Goal: Task Accomplishment & Management: Manage account settings

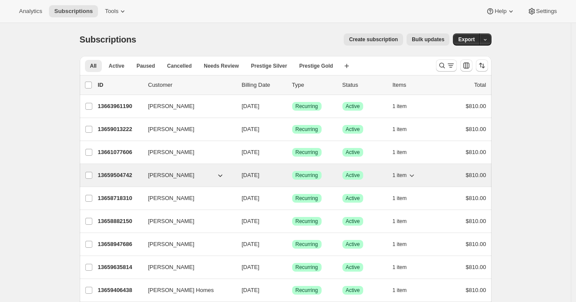
click at [116, 176] on p "13659504742" at bounding box center [119, 175] width 43 height 9
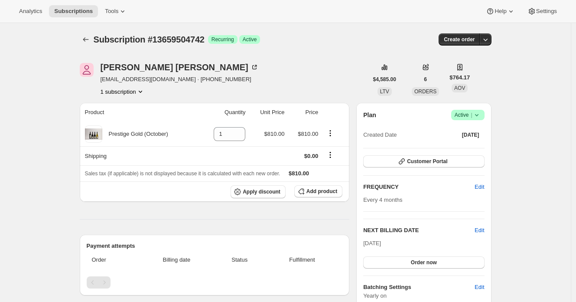
click at [343, 47] on div "Subscription #13659504742. This page is ready Subscription #13659504742 Success…" at bounding box center [286, 39] width 412 height 33
click at [345, 37] on div "Subscription #13659504742 Success Recurring Success Active" at bounding box center [219, 39] width 251 height 12
click at [282, 70] on div "Jen McKay Jen27004@gmail.com · +64274903543 1 subscription" at bounding box center [224, 79] width 288 height 33
click at [286, 67] on div "Jen McKay Jen27004@gmail.com · +64274903543 1 subscription" at bounding box center [224, 79] width 288 height 33
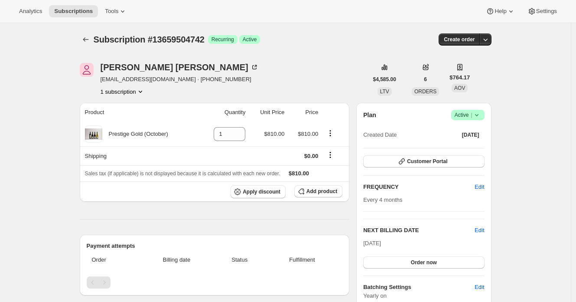
click at [181, 39] on span "Subscription #13659504742" at bounding box center [149, 40] width 111 height 10
copy span "13659504742"
click at [201, 39] on span "Subscription #13659504742" at bounding box center [149, 40] width 111 height 10
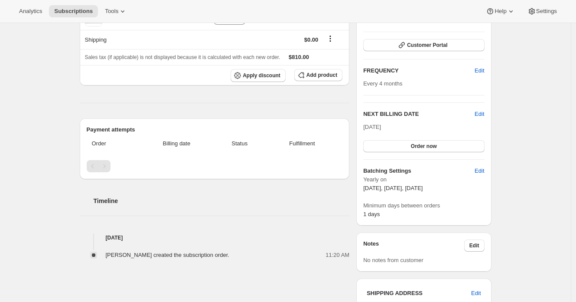
scroll to position [3, 0]
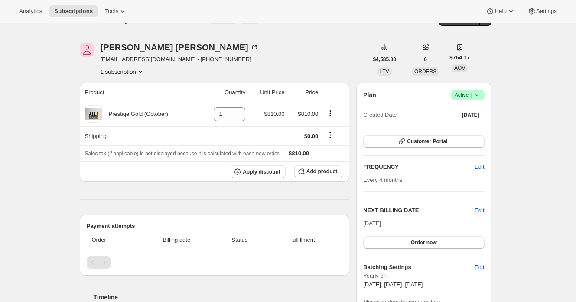
scroll to position [22, 0]
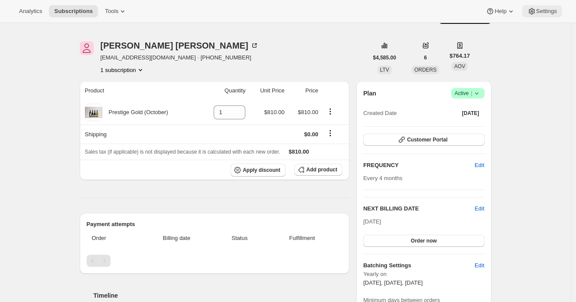
click at [544, 11] on span "Settings" at bounding box center [546, 11] width 21 height 7
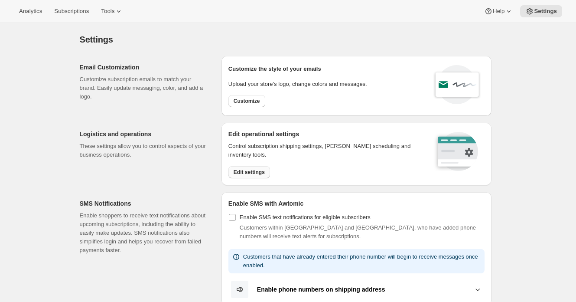
click at [253, 172] on span "Edit settings" at bounding box center [249, 172] width 31 height 7
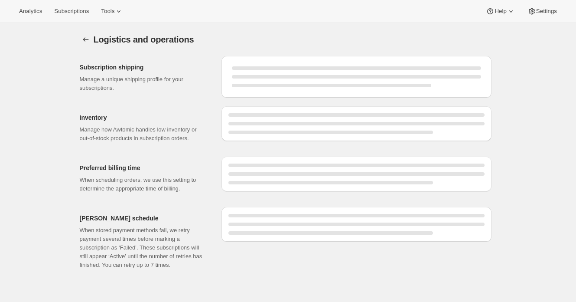
select select "08:00"
select select "DAY"
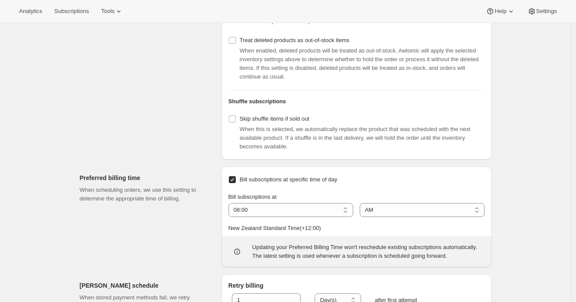
scroll to position [302, 0]
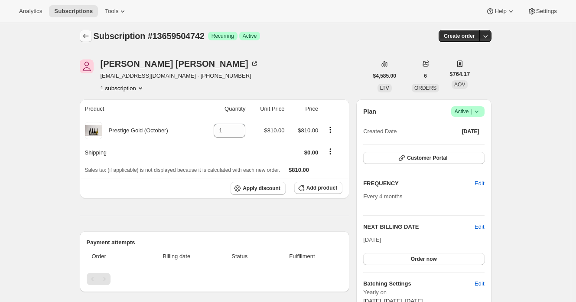
scroll to position [4, 0]
click at [200, 35] on span "Subscription #13659504742" at bounding box center [149, 36] width 111 height 10
copy span "13659504742"
click at [88, 35] on icon "Subscriptions" at bounding box center [85, 35] width 9 height 9
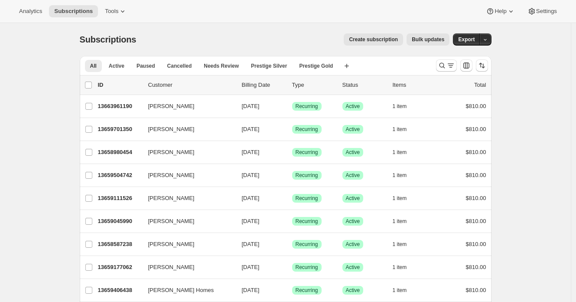
click at [292, 47] on div "Subscriptions. This page is ready Subscriptions Create subscription Bulk update…" at bounding box center [286, 39] width 412 height 33
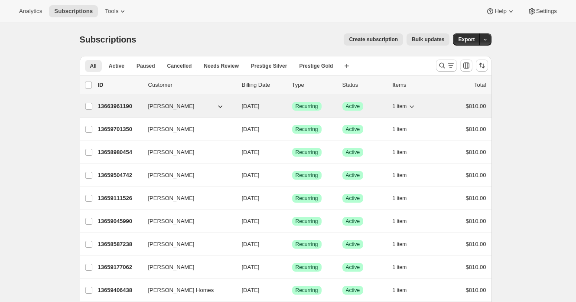
click at [118, 104] on p "13663961190" at bounding box center [119, 106] width 43 height 9
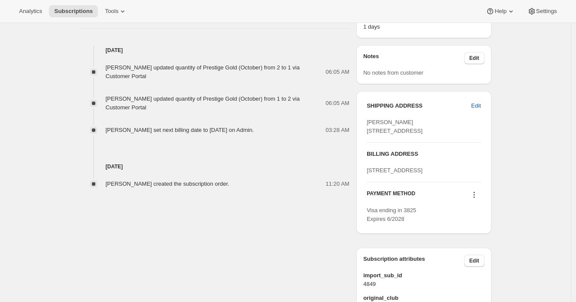
scroll to position [306, 0]
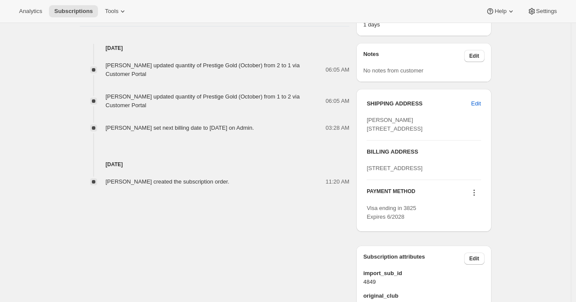
click at [283, 28] on div "Timeline Sep 10, 2025 William Rattray updated quantity of Prestige Gold (Octobe…" at bounding box center [215, 88] width 270 height 196
click at [549, 7] on button "Settings" at bounding box center [542, 11] width 40 height 12
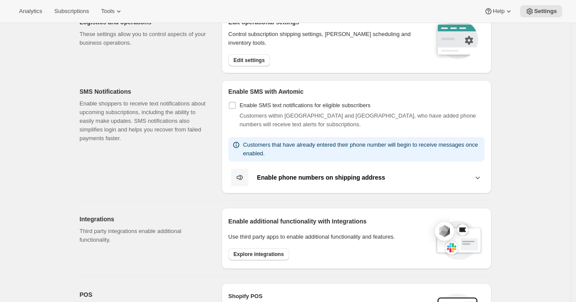
scroll to position [113, 0]
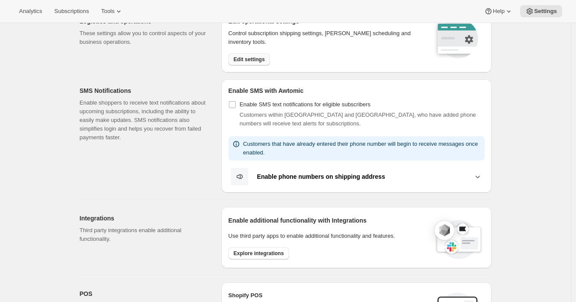
click at [247, 59] on span "Edit settings" at bounding box center [249, 59] width 31 height 7
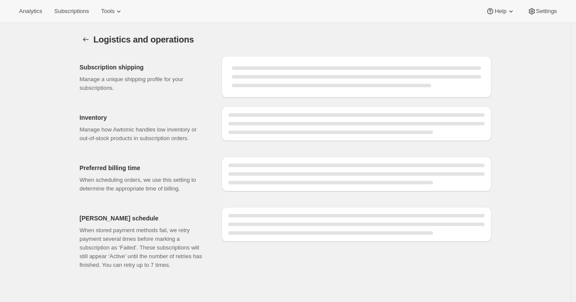
select select "DAY"
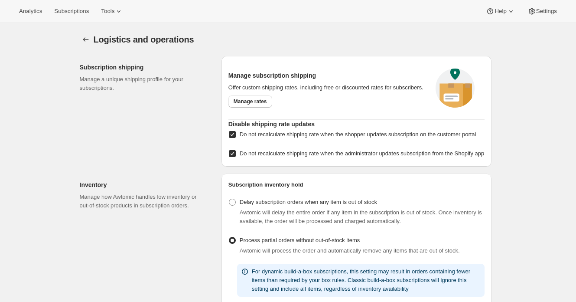
checkbox input "true"
select select "08:00"
click at [87, 13] on span "Subscriptions" at bounding box center [71, 11] width 35 height 7
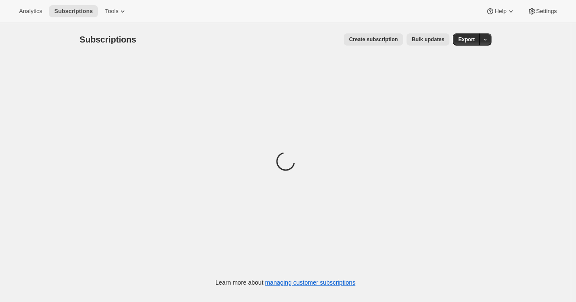
click at [426, 39] on span "Bulk updates" at bounding box center [428, 39] width 33 height 7
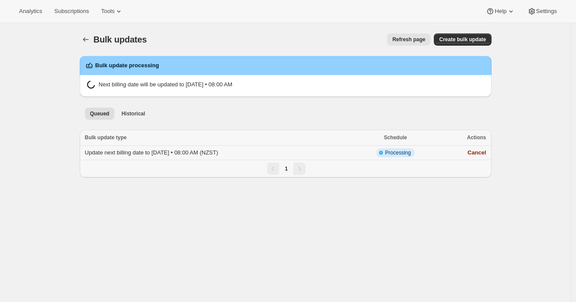
click at [195, 152] on span "Update next billing date to 2025-10-09 • 08:00 AM (NZST)" at bounding box center [151, 152] width 133 height 7
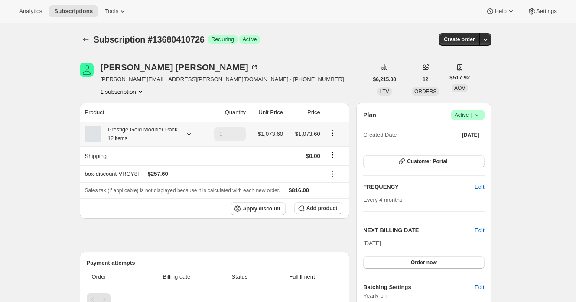
click at [130, 143] on div "Prestige Gold Modifier Pack 12 items" at bounding box center [139, 133] width 76 height 17
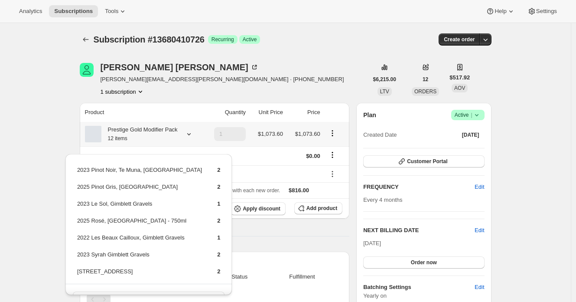
click at [170, 169] on td "2023 Pinot Noir, Te Muna, Martinborough" at bounding box center [140, 173] width 126 height 16
drag, startPoint x: 170, startPoint y: 169, endPoint x: 83, endPoint y: 171, distance: 87.6
click at [83, 171] on td "2023 Pinot Noir, Te Muna, Martinborough" at bounding box center [140, 173] width 126 height 16
copy td "2023 Pinot Noir, Te Muna, Martinborough"
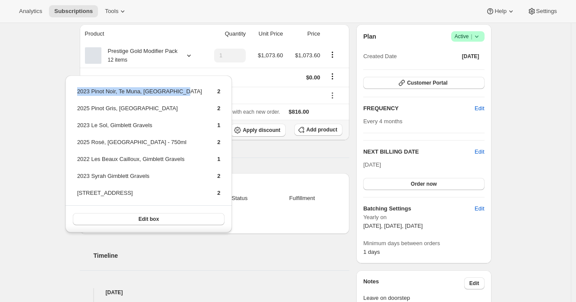
scroll to position [93, 0]
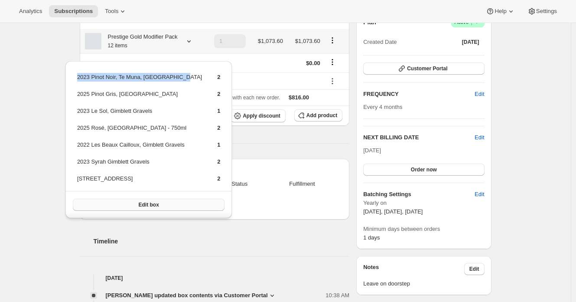
click at [191, 202] on button "Edit box" at bounding box center [149, 205] width 152 height 12
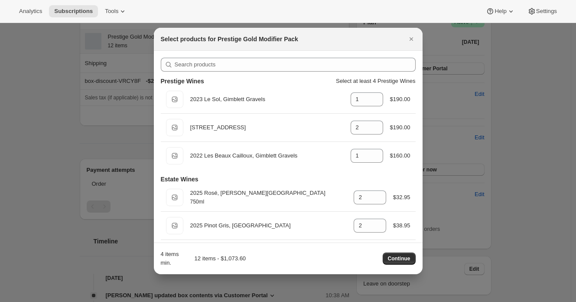
drag, startPoint x: 410, startPoint y: 38, endPoint x: 378, endPoint y: 37, distance: 32.1
click at [378, 37] on div "Select products for Prestige Gold Modifier Pack" at bounding box center [288, 39] width 255 height 9
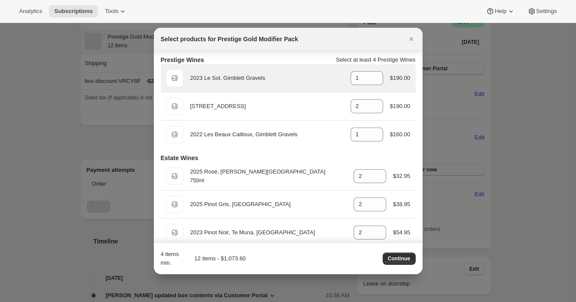
scroll to position [61, 0]
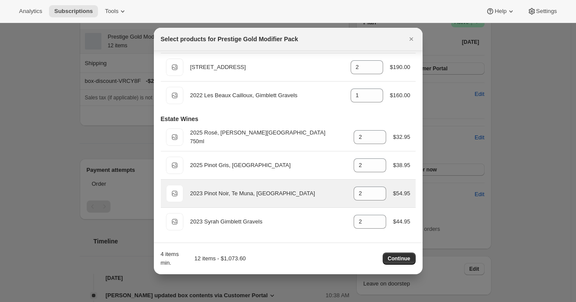
click at [292, 194] on div "2023 Pinot Noir, Te Muna, Martinborough" at bounding box center [268, 193] width 156 height 9
drag, startPoint x: 290, startPoint y: 193, endPoint x: 200, endPoint y: 196, distance: 90.6
click at [200, 196] on div "2023 Pinot Noir, Te Muna, Martinborough" at bounding box center [268, 193] width 156 height 9
copy div "2023 Pinot Noir, Te Muna, Martinborough"
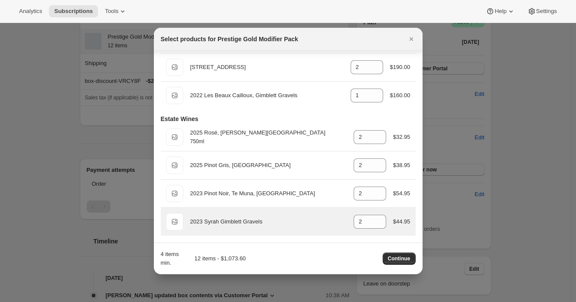
click at [259, 221] on div "2023 Syrah Gimblett Gravels" at bounding box center [268, 221] width 156 height 9
drag, startPoint x: 259, startPoint y: 221, endPoint x: 199, endPoint y: 220, distance: 59.8
click at [199, 220] on div "2023 Syrah Gimblett Gravels" at bounding box center [268, 221] width 156 height 9
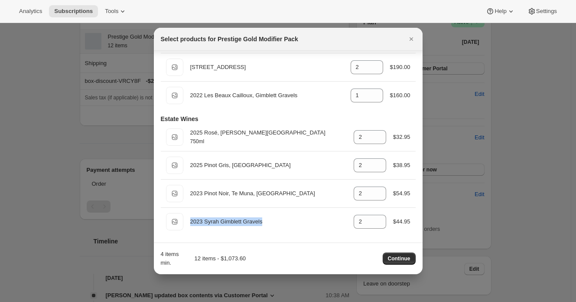
copy div "2023 Syrah Gimblett Gravels"
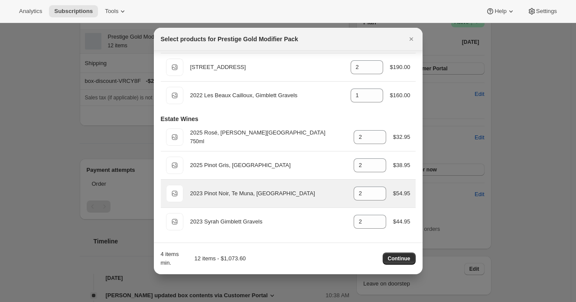
click at [192, 194] on div "2023 Pinot Noir, Te Muna, Martinborough" at bounding box center [268, 193] width 156 height 9
drag, startPoint x: 192, startPoint y: 194, endPoint x: 287, endPoint y: 195, distance: 94.5
click at [287, 195] on div "2023 Pinot Noir, Te Muna, Martinborough" at bounding box center [268, 193] width 156 height 9
copy div "2023 Pinot Noir, Te Muna, Martinborough"
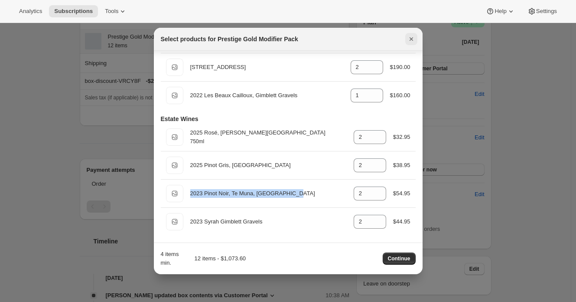
click at [410, 38] on icon "Close" at bounding box center [410, 38] width 3 height 3
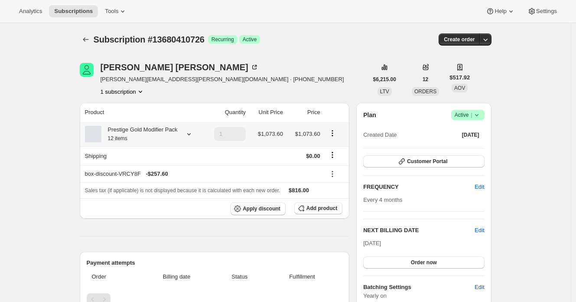
scroll to position [93, 0]
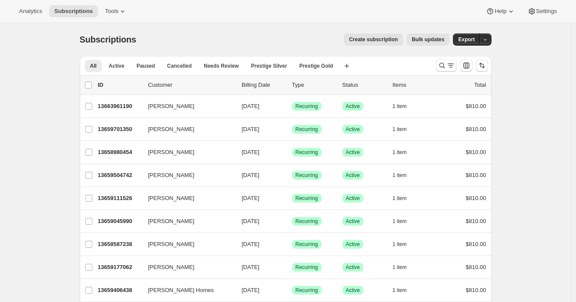
click at [547, 12] on span "Settings" at bounding box center [546, 11] width 21 height 7
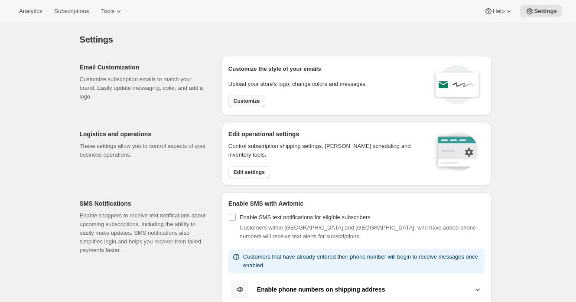
click at [232, 101] on button "Customize" at bounding box center [246, 101] width 37 height 12
select select "subscriptionMessage"
select select "5"
select select "15"
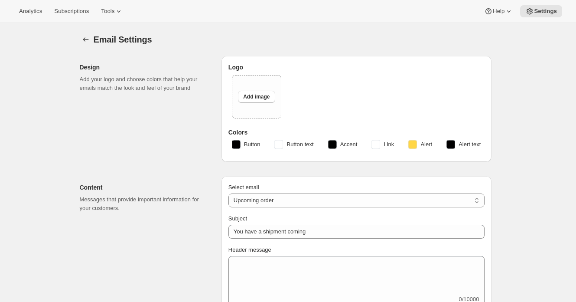
type input "2 Week Reminder: Prestige Wine Club Shipment"
type textarea "As the days grow longer and spring warmth returns to Hawke’s Bay, we’re getting…"
select select "14"
type input "Prestige Wine Club"
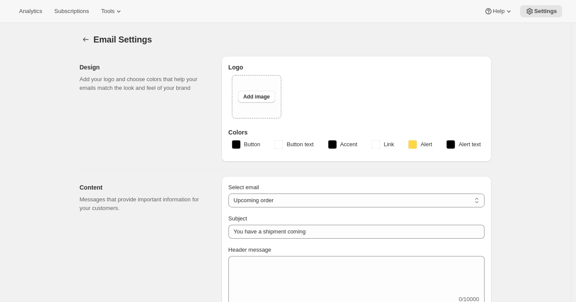
checkbox input "false"
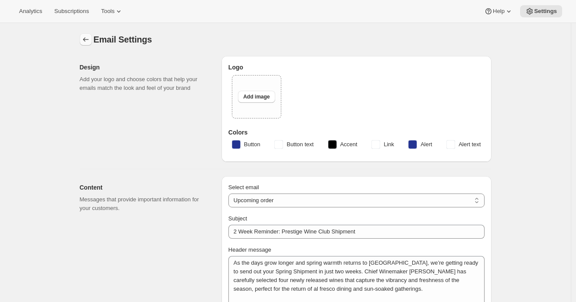
click at [89, 38] on icon "Settings" at bounding box center [85, 39] width 9 height 9
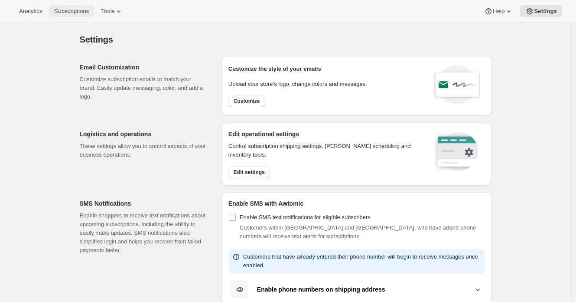
click at [83, 13] on span "Subscriptions" at bounding box center [71, 11] width 35 height 7
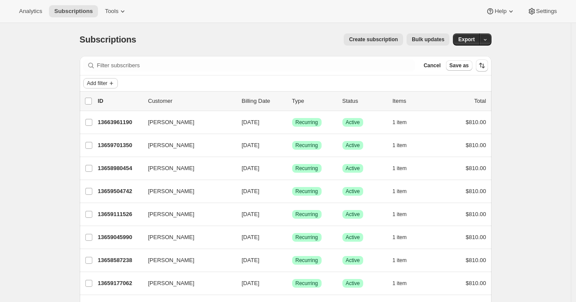
click at [107, 83] on span "Add filter" at bounding box center [97, 83] width 20 height 7
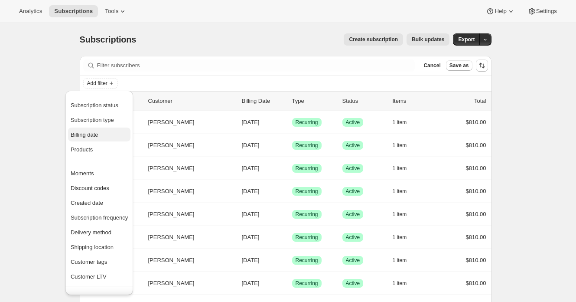
click at [107, 136] on span "Billing date" at bounding box center [99, 134] width 57 height 9
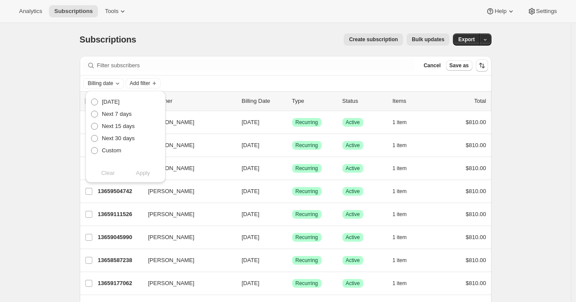
click at [141, 82] on span "Add filter" at bounding box center [140, 83] width 20 height 7
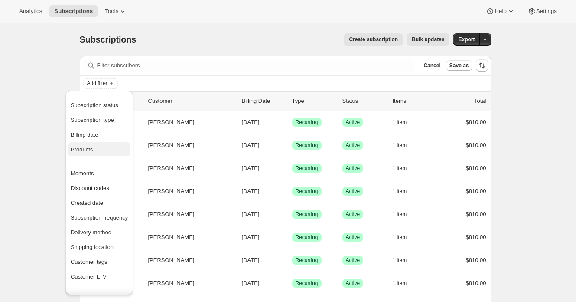
click at [110, 150] on span "Products" at bounding box center [99, 149] width 57 height 9
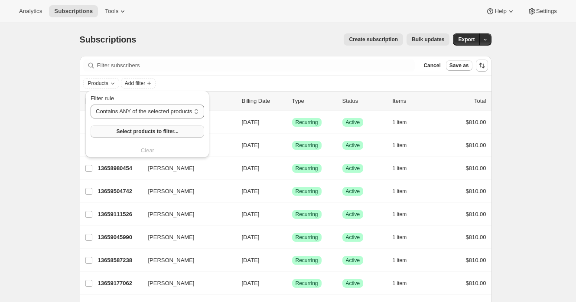
click at [125, 128] on span "Select products to filter..." at bounding box center [147, 131] width 62 height 7
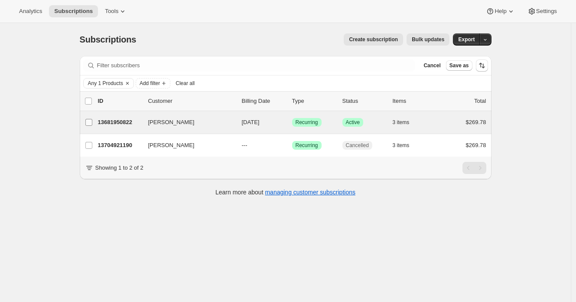
click at [90, 123] on input "Charlie Hickling" at bounding box center [88, 122] width 7 height 7
checkbox input "true"
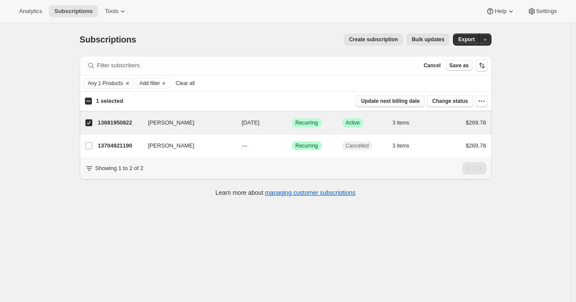
click at [405, 103] on span "Update next billing date" at bounding box center [390, 101] width 59 height 7
select select "06"
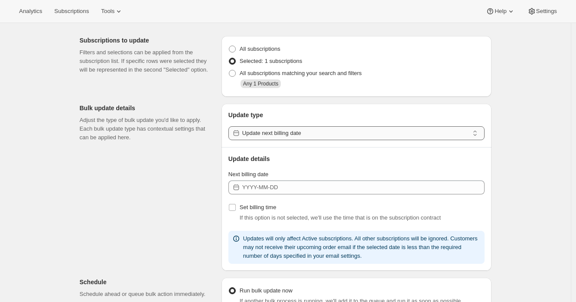
scroll to position [29, 0]
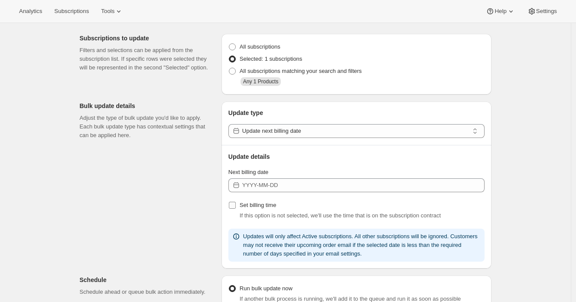
click at [277, 202] on span "Set billing time" at bounding box center [258, 205] width 37 height 7
click at [236, 202] on input "Set billing time" at bounding box center [232, 205] width 7 height 7
checkbox input "true"
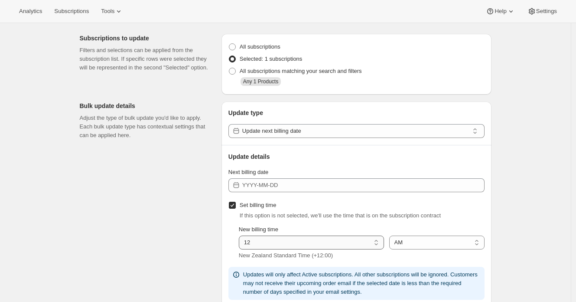
click at [351, 237] on select "01 02 03 04 05 06 07 08 09 10 11 12" at bounding box center [311, 242] width 145 height 14
select select "8"
click at [241, 236] on select "01 02 03 04 05 06 07 08 09 10 11 12" at bounding box center [311, 242] width 145 height 14
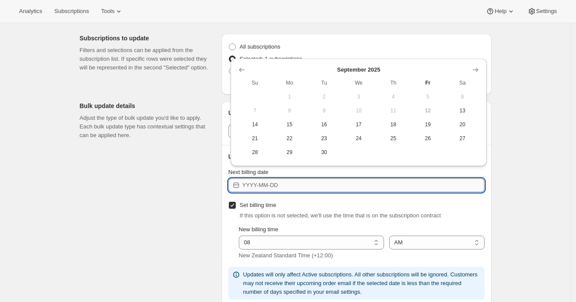
click at [355, 184] on input "Next billing date" at bounding box center [363, 185] width 242 height 14
click at [476, 68] on icon "Show next month, October 2025" at bounding box center [475, 69] width 9 height 9
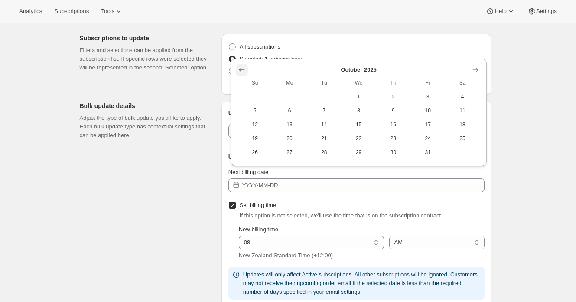
click at [237, 70] on button "Show previous month, September 2025" at bounding box center [242, 70] width 12 height 12
click at [471, 69] on icon "Show next month, October 2025" at bounding box center [475, 69] width 9 height 9
click at [400, 110] on span "9" at bounding box center [394, 110] width 28 height 7
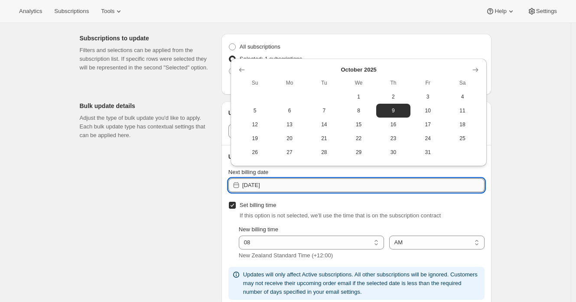
click at [424, 185] on input "2025-10-08" at bounding box center [363, 185] width 242 height 14
click at [430, 111] on span "10" at bounding box center [428, 110] width 28 height 7
type input "2025-10-09"
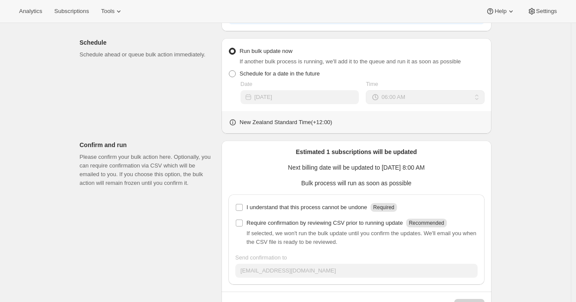
scroll to position [319, 0]
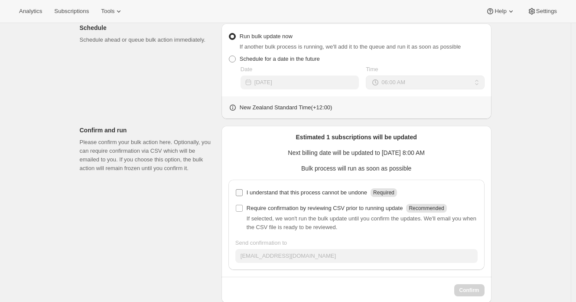
click at [297, 193] on p "I understand that this process cannot be undone" at bounding box center [307, 192] width 120 height 9
click at [243, 193] on input "I understand that this process cannot be undone Required" at bounding box center [239, 192] width 7 height 7
checkbox input "true"
click at [472, 288] on span "Confirm" at bounding box center [469, 290] width 20 height 7
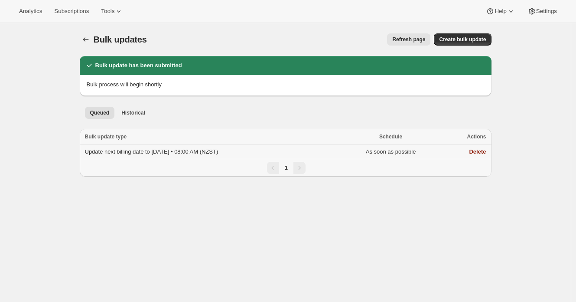
click at [140, 153] on span "Update next billing date to 2025-10-09 • 08:00 AM (NZST)" at bounding box center [151, 151] width 133 height 7
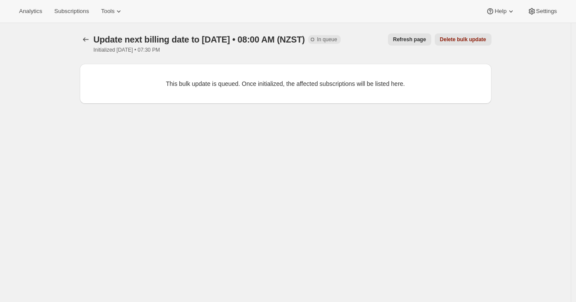
click at [415, 36] on span "Refresh page" at bounding box center [409, 39] width 33 height 7
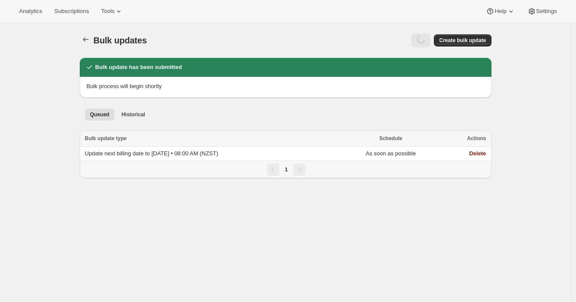
select select "06"
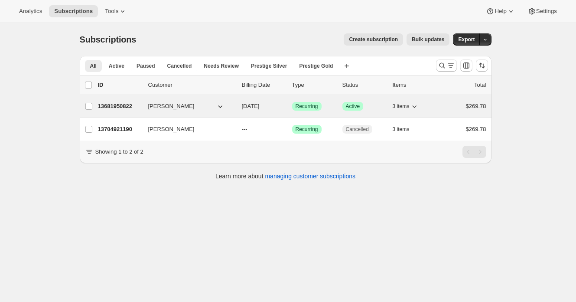
click at [121, 107] on p "13681950822" at bounding box center [119, 106] width 43 height 9
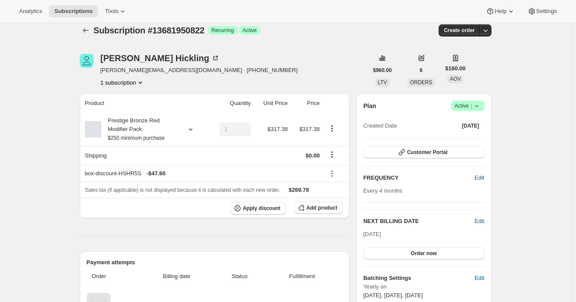
scroll to position [10, 0]
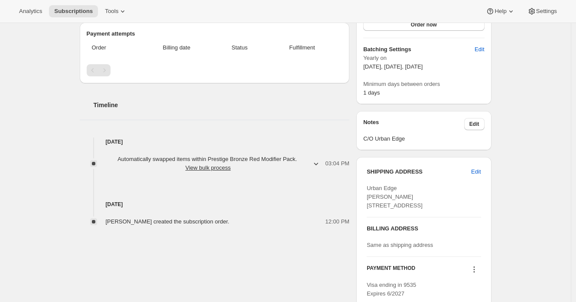
scroll to position [287, 0]
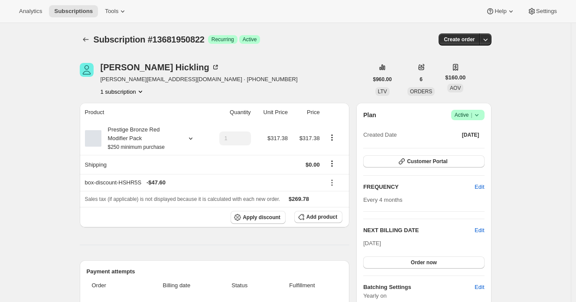
click at [322, 87] on div "[PERSON_NAME] [PERSON_NAME][EMAIL_ADDRESS][DOMAIN_NAME] · [PHONE_NUMBER] subscr…" at bounding box center [224, 79] width 288 height 33
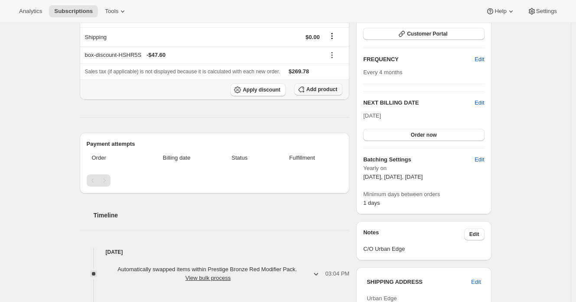
scroll to position [223, 0]
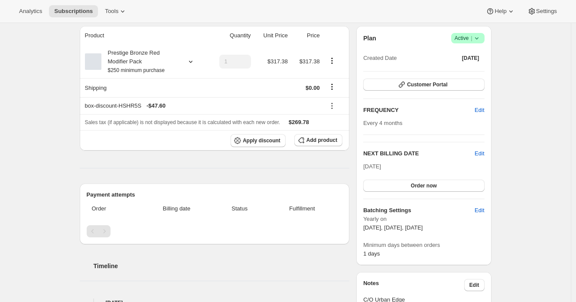
scroll to position [119, 0]
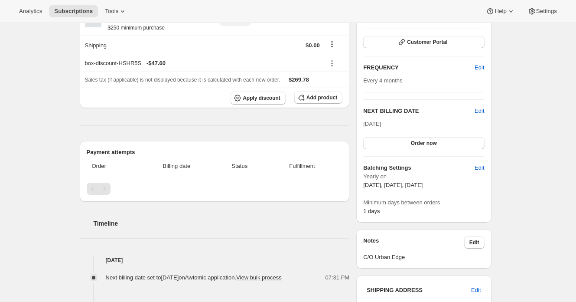
click at [54, 116] on div "Subscription #13681950822. This page is ready Subscription #13681950822 Success…" at bounding box center [285, 231] width 571 height 655
